Goal: Task Accomplishment & Management: Use online tool/utility

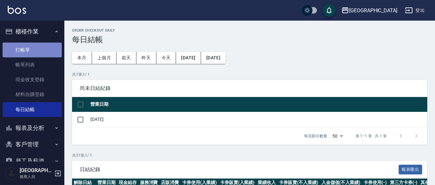
click at [32, 48] on link "打帳單" at bounding box center [32, 49] width 59 height 15
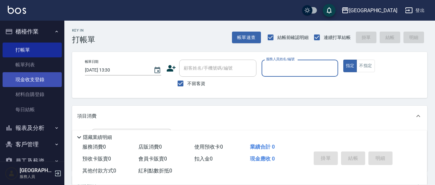
click at [41, 76] on link "現金收支登錄" at bounding box center [32, 79] width 59 height 15
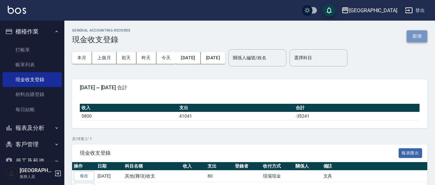
click at [416, 35] on button "新增" at bounding box center [417, 36] width 21 height 12
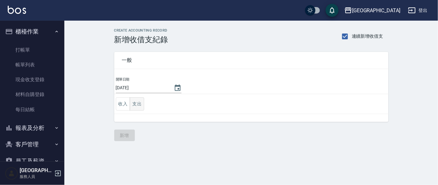
click at [139, 104] on button "支出" at bounding box center [137, 103] width 14 height 13
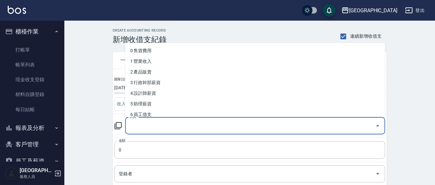
click at [142, 130] on input "科目" at bounding box center [250, 125] width 244 height 11
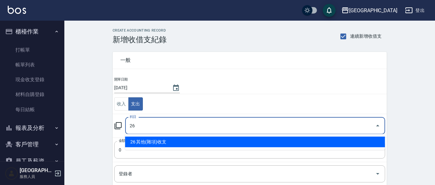
click at [150, 141] on li "26 其他(雜項)收支" at bounding box center [255, 141] width 260 height 11
type input "26 其他(雜項)收支"
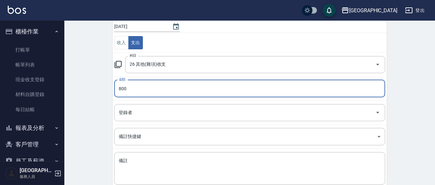
scroll to position [98, 0]
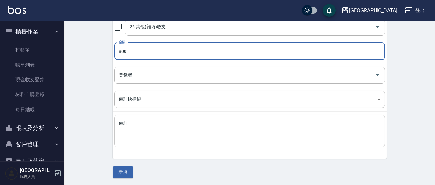
type input "800"
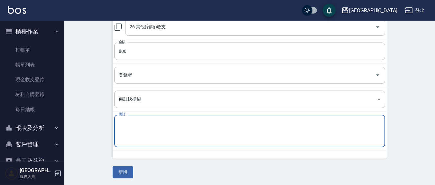
click at [136, 126] on textarea "備註" at bounding box center [250, 131] width 262 height 22
type textarea "q"
type textarea "普渡"
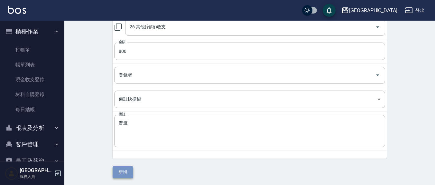
click at [125, 170] on button "新增" at bounding box center [123, 172] width 21 height 12
